Goal: Task Accomplishment & Management: Complete application form

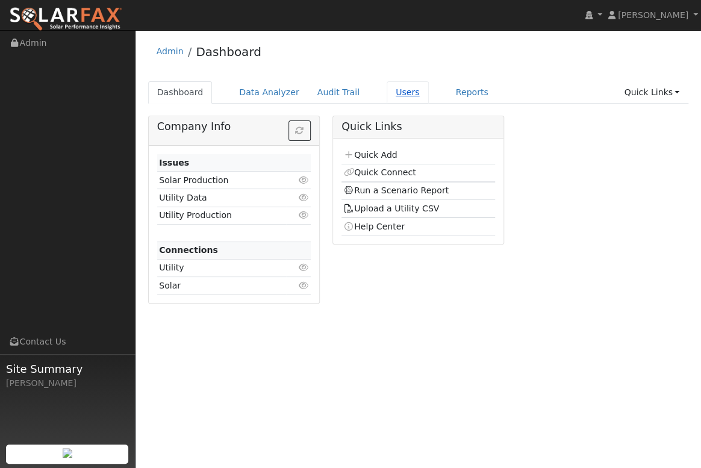
click at [387, 93] on link "Users" at bounding box center [408, 92] width 42 height 22
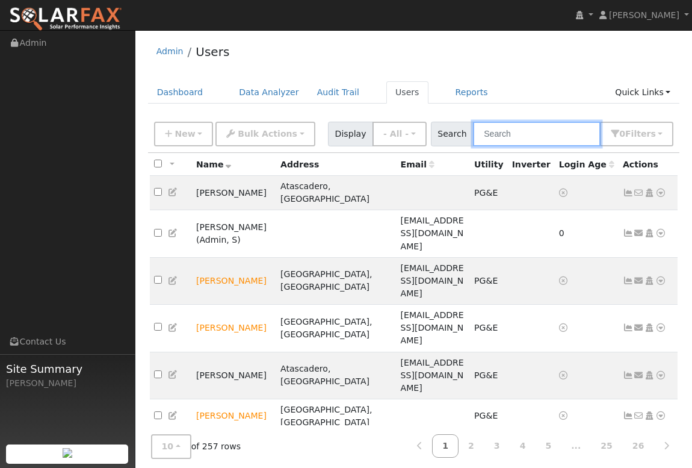
click at [508, 134] on input "text" at bounding box center [537, 134] width 128 height 25
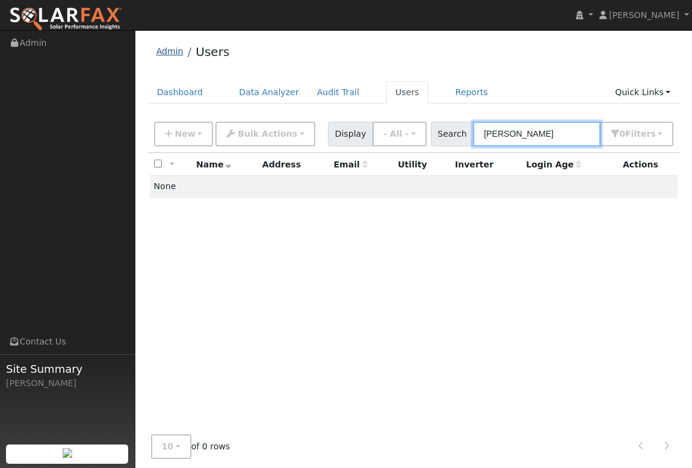
type input "fleming"
click at [164, 54] on link "Admin" at bounding box center [170, 51] width 27 height 10
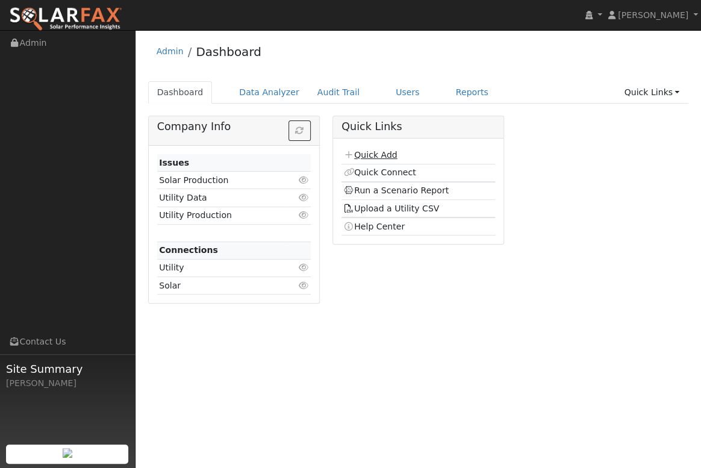
click at [364, 152] on link "Quick Add" at bounding box center [370, 155] width 54 height 10
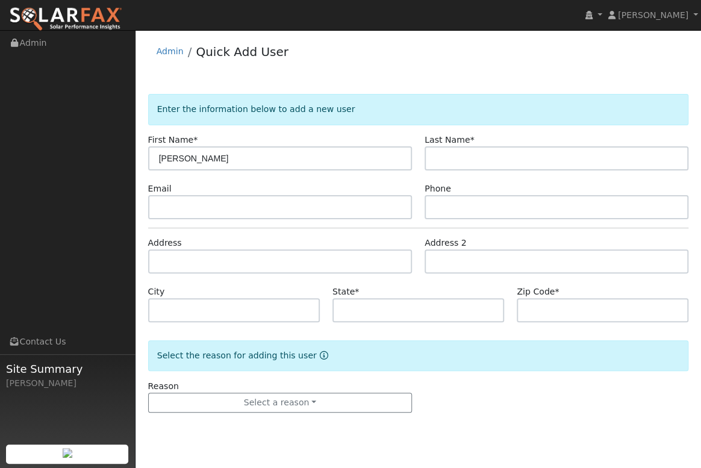
type input "[PERSON_NAME]"
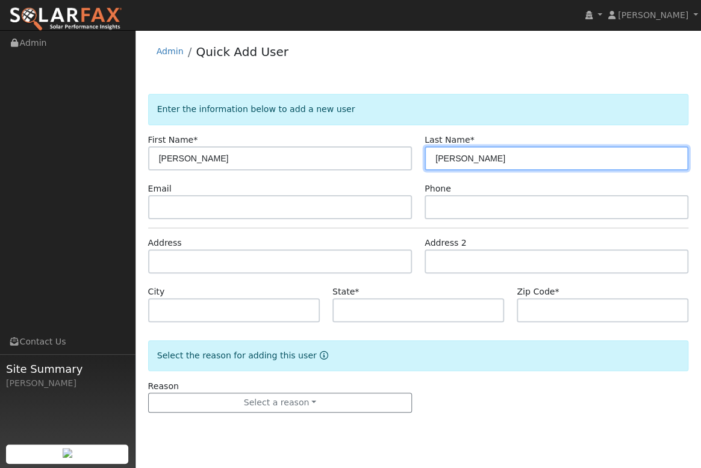
type input "Fleming"
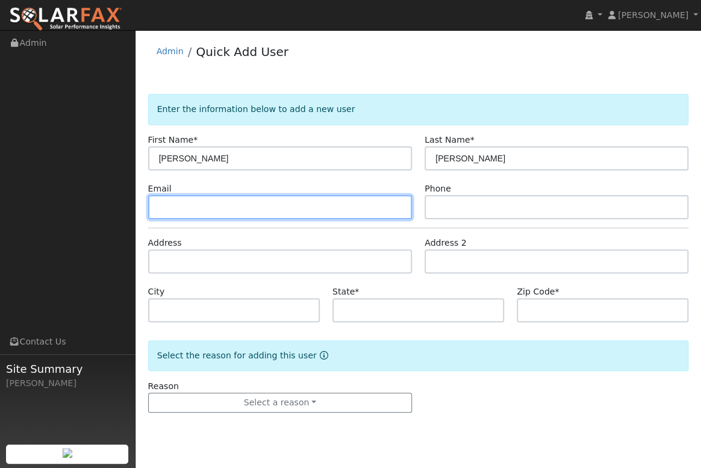
click at [160, 204] on input "text" at bounding box center [280, 207] width 264 height 24
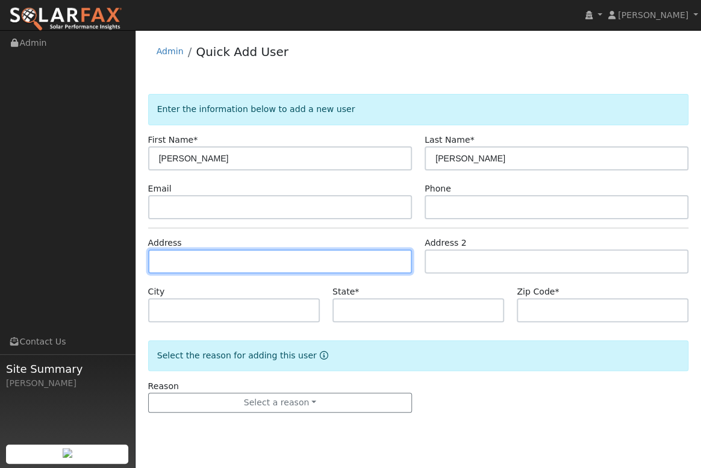
click at [170, 263] on input "text" at bounding box center [280, 261] width 264 height 24
paste input "9580 Carmelita Ave, Atascadero, CA 93422, USA"
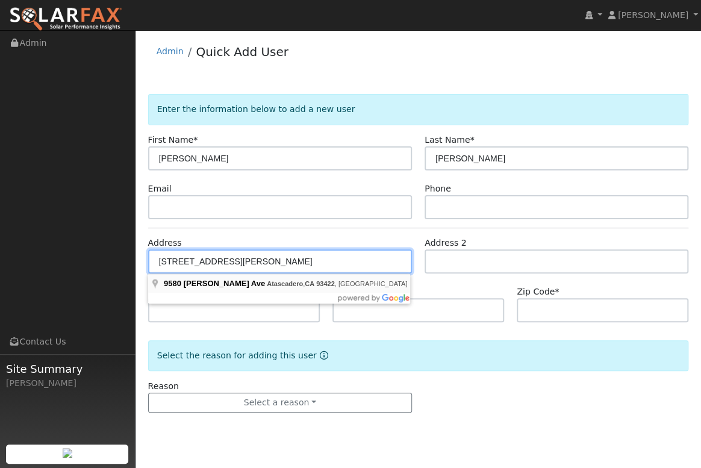
drag, startPoint x: 331, startPoint y: 258, endPoint x: 264, endPoint y: 278, distance: 70.3
click at [271, 258] on input "9580 Carmelita Ave, Atascadero, CA 93422" at bounding box center [280, 261] width 264 height 24
type input "9580 Carmelita Avenue"
type input "Atascadero"
type input "CA"
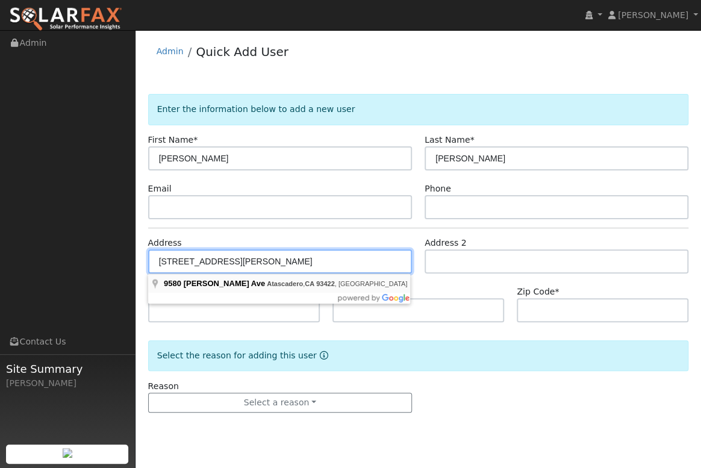
type input "93422"
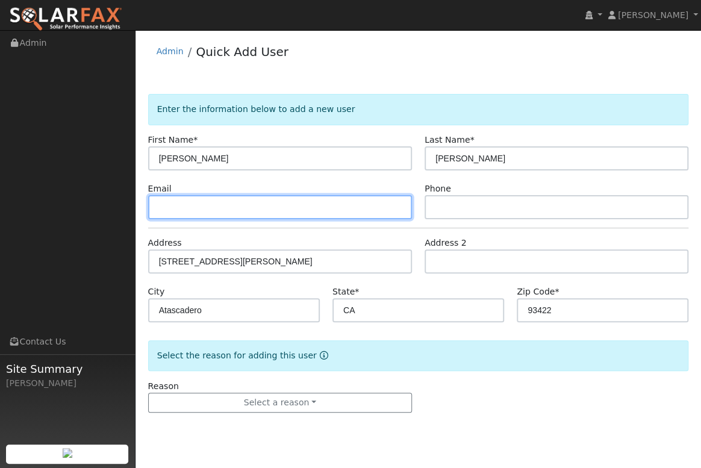
click at [170, 204] on input "text" at bounding box center [280, 207] width 264 height 24
click at [166, 200] on input "text" at bounding box center [280, 207] width 264 height 24
paste input "wbf3@PGE.com"
type input "wbf3@PGE.com"
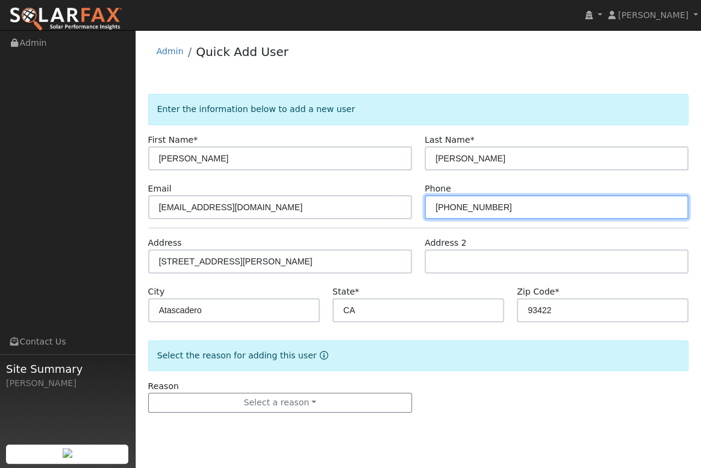
type input "805-400-5556"
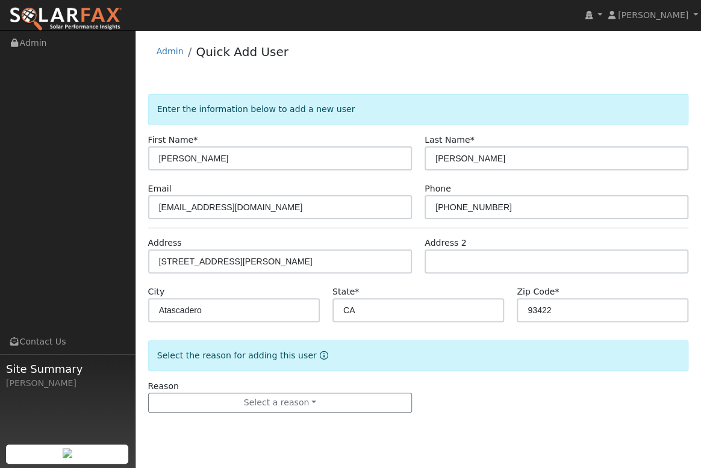
click at [364, 46] on div "Admin Quick Add User" at bounding box center [418, 54] width 541 height 37
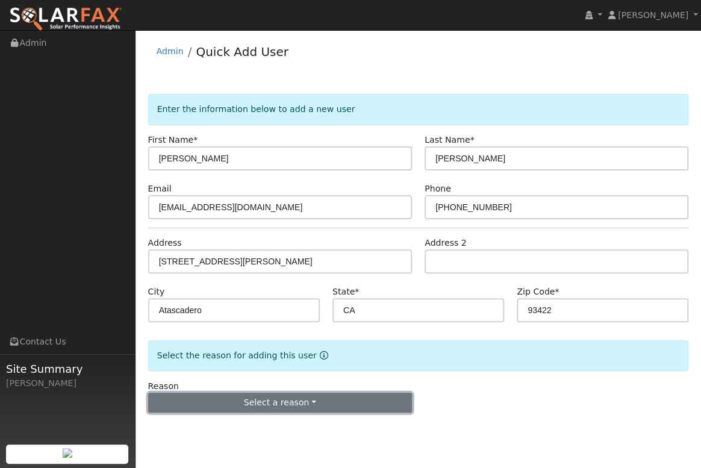
click at [311, 407] on button "Select a reason" at bounding box center [280, 403] width 264 height 20
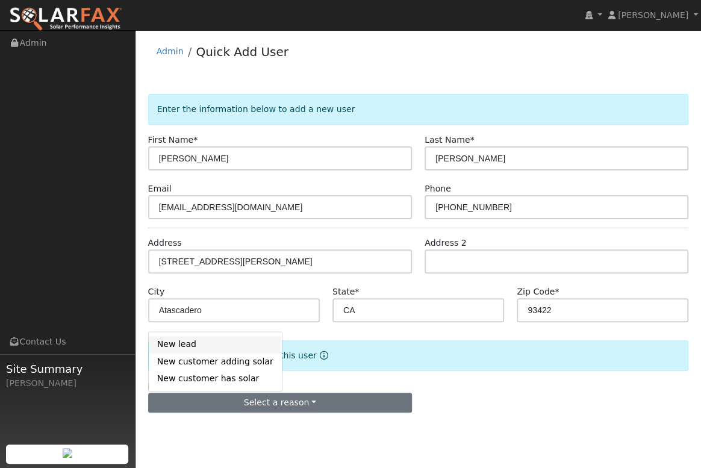
click at [199, 347] on link "New lead" at bounding box center [215, 344] width 133 height 17
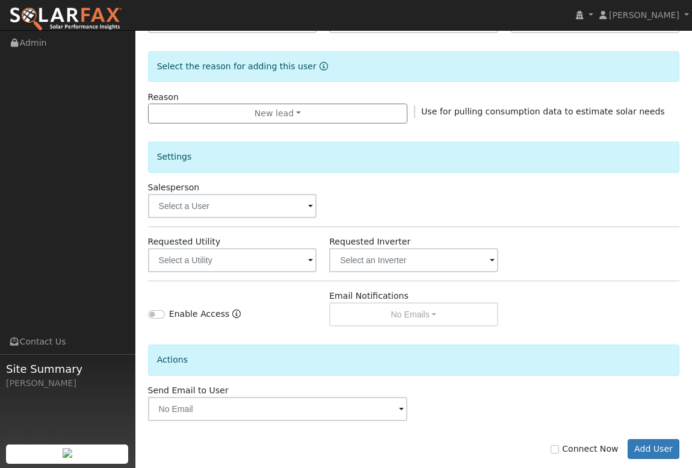
scroll to position [309, 0]
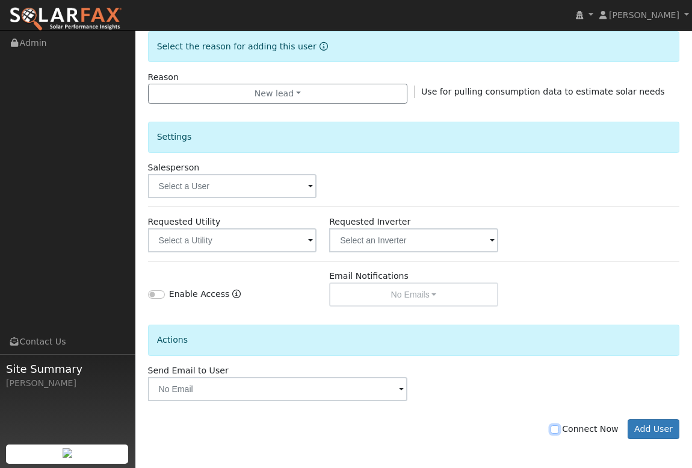
click at [559, 427] on input "Connect Now" at bounding box center [555, 429] width 8 height 8
checkbox input "true"
click at [674, 424] on button "Add User" at bounding box center [654, 429] width 52 height 20
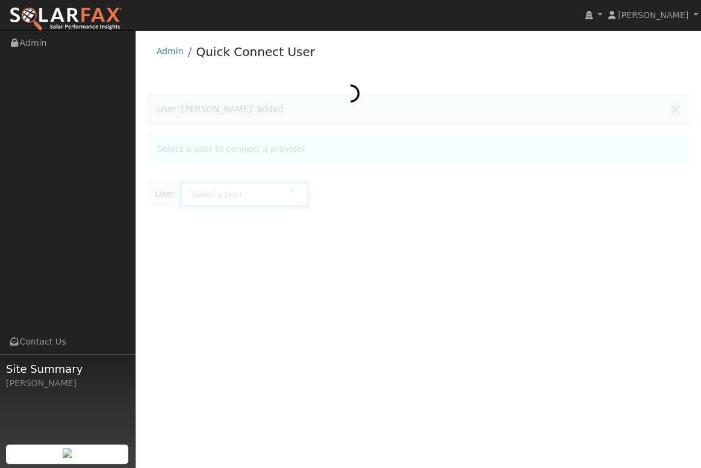
type input "[PERSON_NAME]"
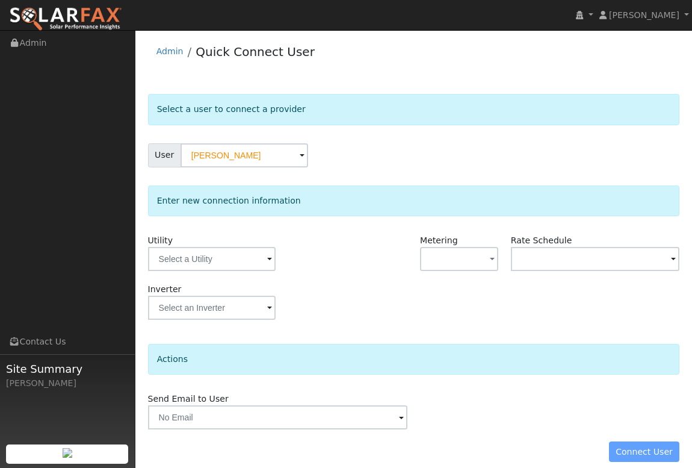
click at [269, 263] on span at bounding box center [269, 260] width 5 height 14
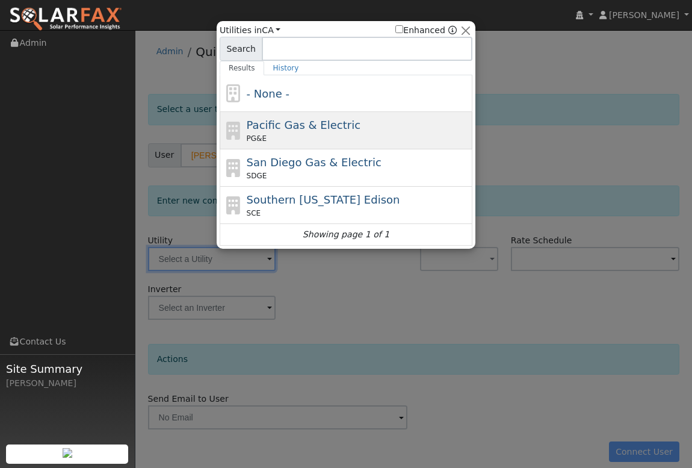
click at [287, 135] on div "PG&E" at bounding box center [358, 138] width 223 height 11
type input "PG&E"
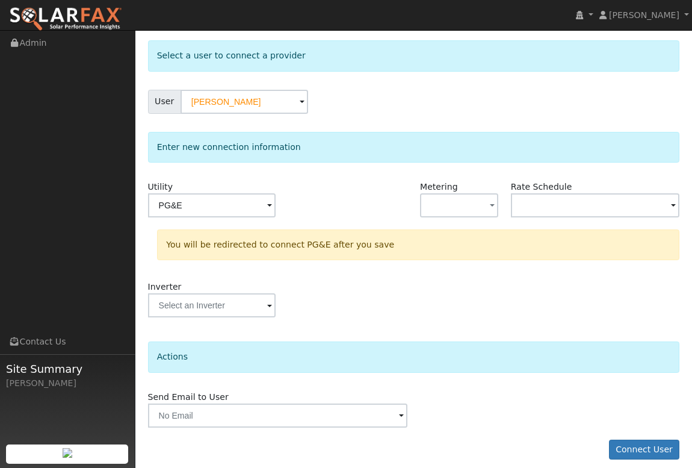
scroll to position [63, 0]
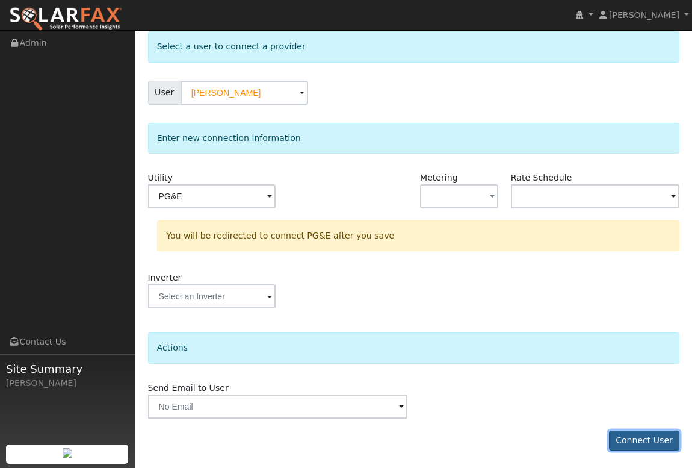
click at [653, 440] on button "Connect User" at bounding box center [644, 440] width 71 height 20
